Goal: Transaction & Acquisition: Purchase product/service

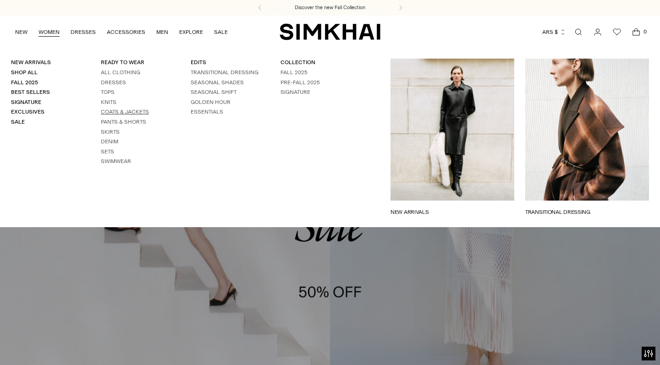
click at [133, 111] on link "Coats & Jackets" at bounding box center [125, 112] width 48 height 6
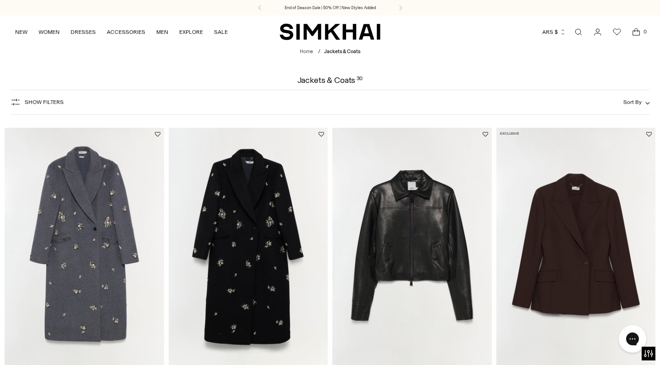
click at [46, 98] on button "Show Filters" at bounding box center [37, 102] width 54 height 15
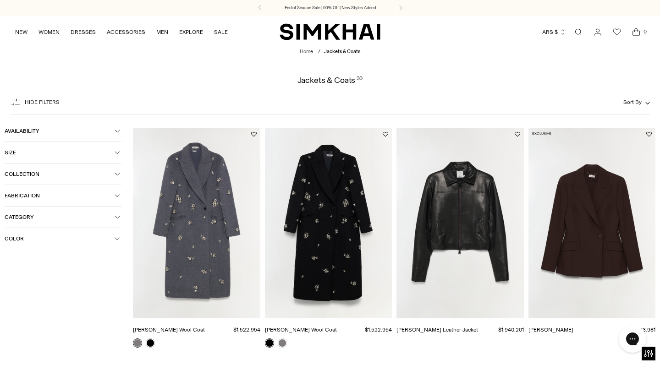
click at [80, 157] on button "Size" at bounding box center [63, 152] width 117 height 21
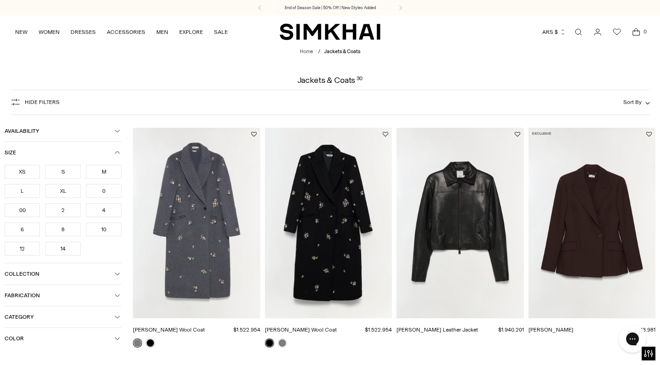
click at [80, 157] on button "Size" at bounding box center [63, 152] width 117 height 21
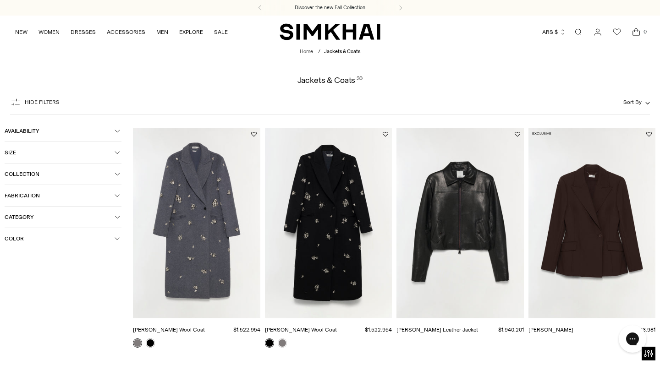
click at [59, 216] on span "Category" at bounding box center [60, 217] width 110 height 6
click at [37, 250] on span "Jackets & Coats" at bounding box center [34, 247] width 45 height 8
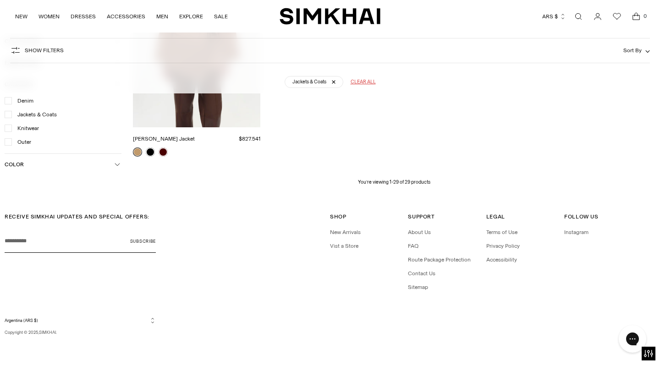
scroll to position [1887, 0]
